Goal: Transaction & Acquisition: Purchase product/service

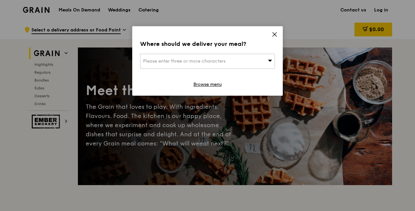
click at [246, 59] on div "Please enter three or more characters" at bounding box center [207, 61] width 135 height 15
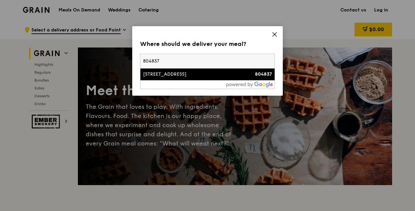
type input "804837"
click at [177, 77] on div "[STREET_ADDRESS]" at bounding box center [191, 74] width 97 height 7
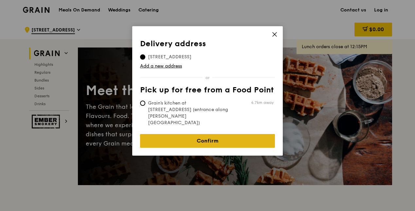
click at [197, 134] on link "Confirm" at bounding box center [207, 141] width 135 height 14
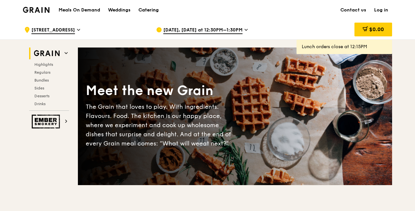
click at [153, 11] on div "Catering" at bounding box center [149, 10] width 20 height 20
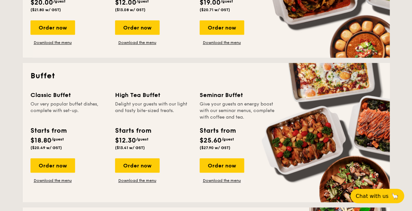
scroll to position [234, 0]
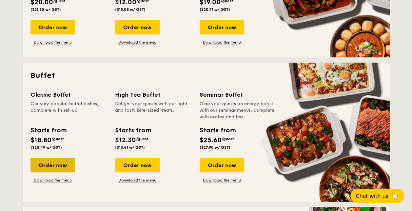
click at [53, 164] on div "Order now" at bounding box center [52, 165] width 45 height 14
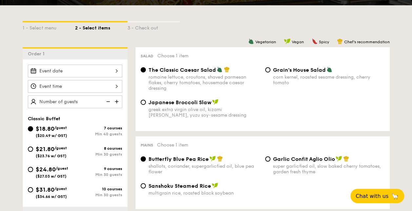
scroll to position [154, 0]
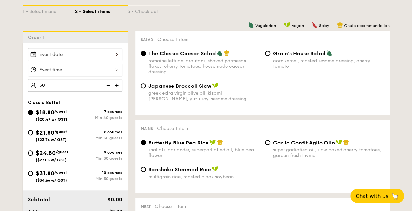
type input "50 guests"
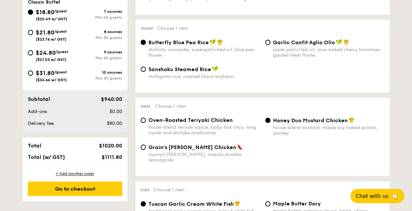
scroll to position [254, 0]
